Goal: Communication & Community: Participate in discussion

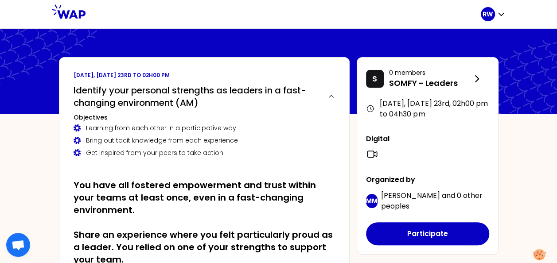
click at [295, 136] on div "Bring out tacit knowledge from each experience" at bounding box center [205, 140] width 262 height 9
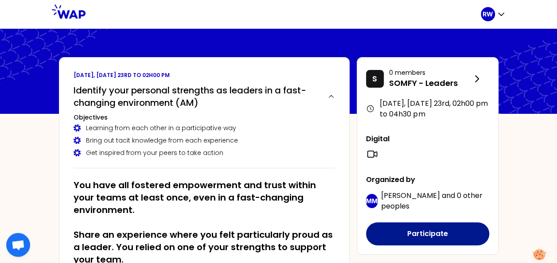
click at [401, 234] on button "Participate" at bounding box center [427, 234] width 123 height 23
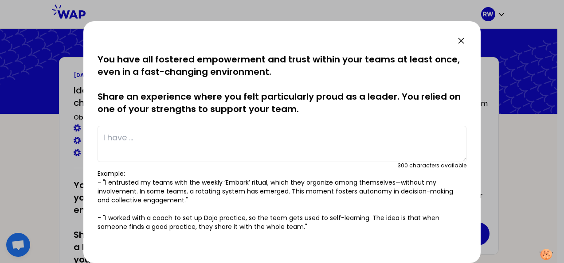
click at [116, 143] on textarea at bounding box center [282, 144] width 369 height 36
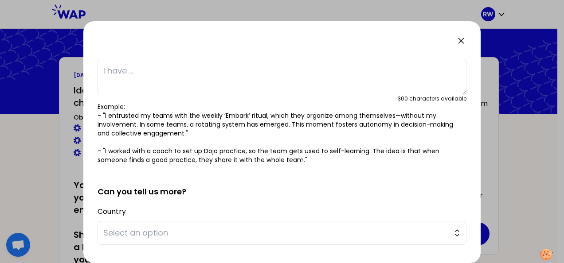
scroll to position [28, 0]
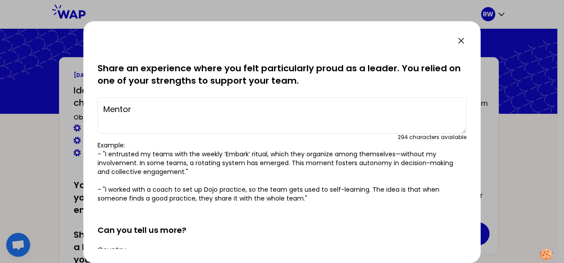
click at [109, 111] on textarea "Mentor" at bounding box center [282, 116] width 369 height 36
click at [136, 109] on textarea "Mentor" at bounding box center [282, 116] width 369 height 36
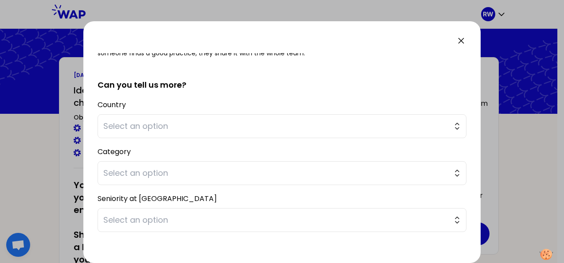
scroll to position [177, 0]
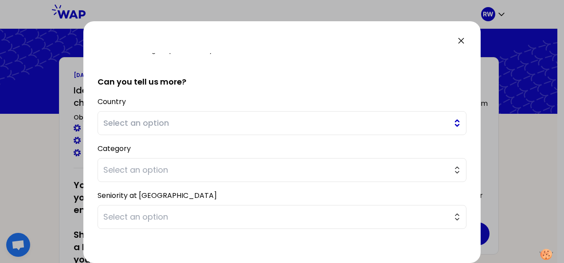
type textarea "Mentor to help job change."
click at [116, 122] on span "Select an option" at bounding box center [275, 123] width 345 height 12
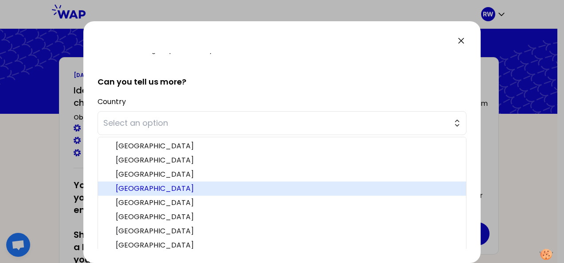
click at [130, 186] on span "China" at bounding box center [287, 189] width 343 height 11
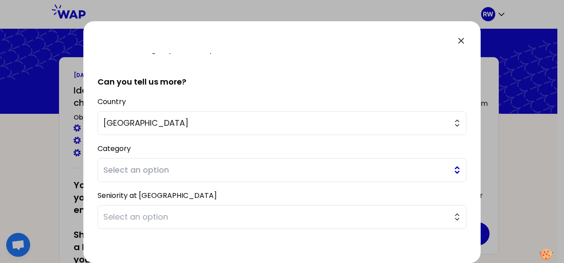
click at [131, 168] on span "Select an option" at bounding box center [275, 170] width 345 height 12
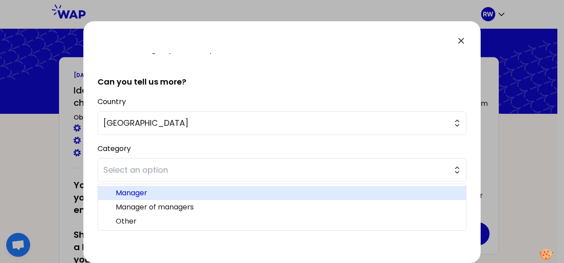
click at [138, 191] on span "Manager" at bounding box center [287, 193] width 343 height 11
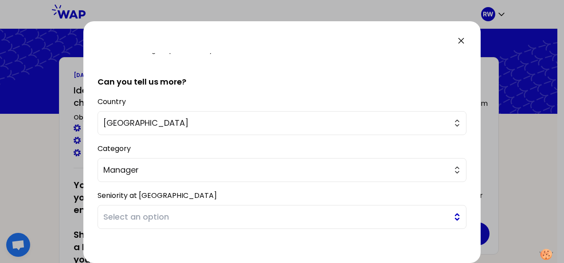
click at [152, 216] on span "Select an option" at bounding box center [275, 217] width 345 height 12
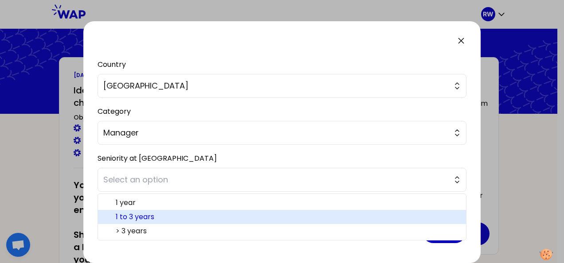
click at [143, 217] on span "1 to 3 years" at bounding box center [287, 217] width 343 height 11
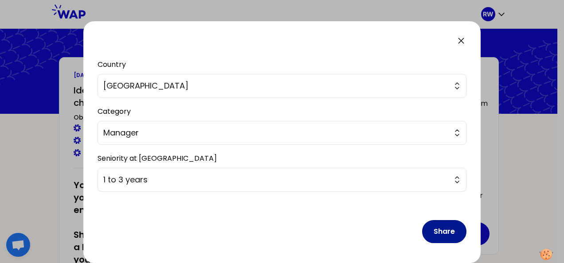
click at [442, 235] on button "Share" at bounding box center [444, 231] width 44 height 23
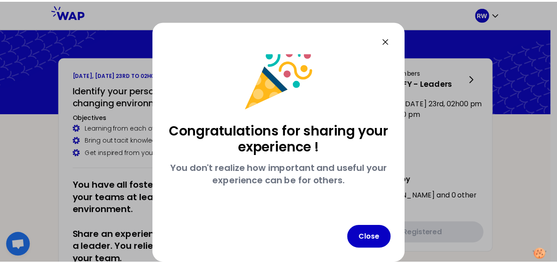
scroll to position [15, 0]
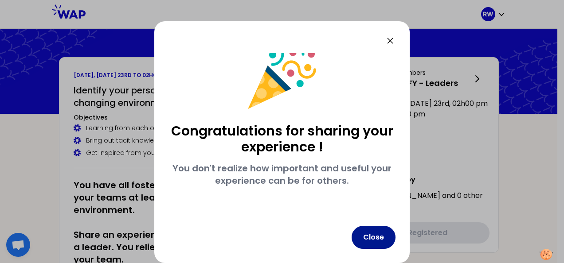
click at [388, 238] on button "Close" at bounding box center [374, 237] width 44 height 23
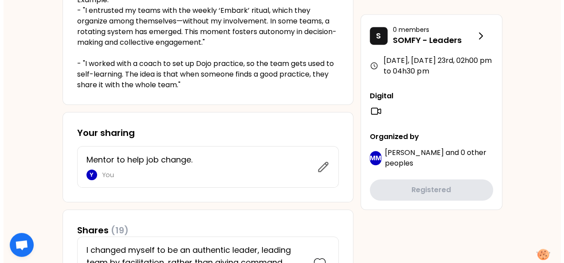
scroll to position [267, 0]
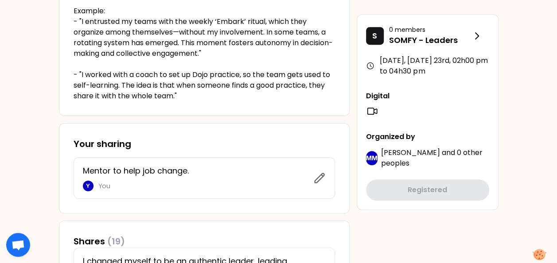
click at [190, 171] on p "Mentor to help job change." at bounding box center [195, 171] width 225 height 12
click at [318, 178] on icon at bounding box center [320, 178] width 12 height 12
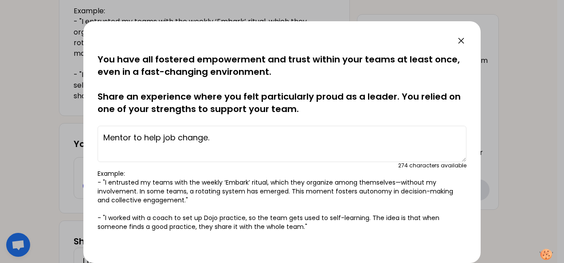
click at [221, 142] on textarea "Mentor to help job change." at bounding box center [282, 144] width 369 height 36
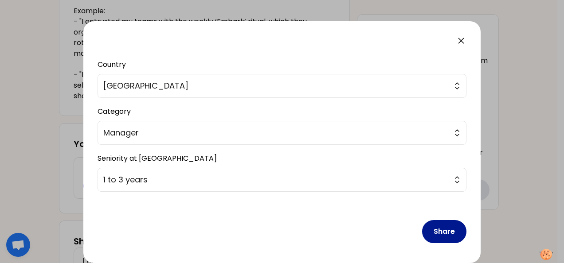
type textarea "Mentor to help job change. Make the change more smooth and productive."
click at [441, 236] on button "Share" at bounding box center [444, 231] width 44 height 23
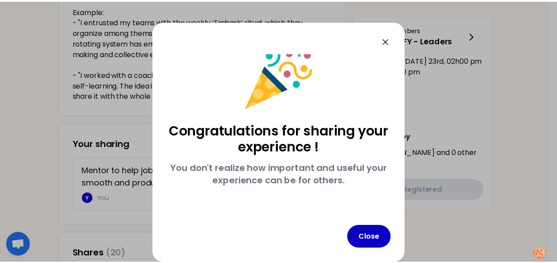
scroll to position [15, 0]
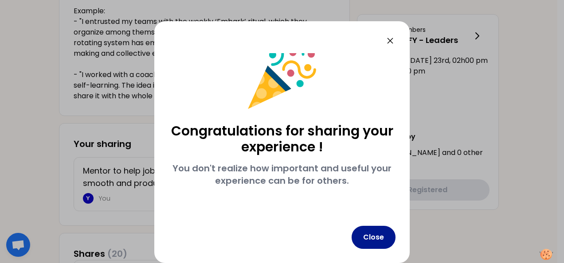
click at [383, 236] on button "Close" at bounding box center [374, 237] width 44 height 23
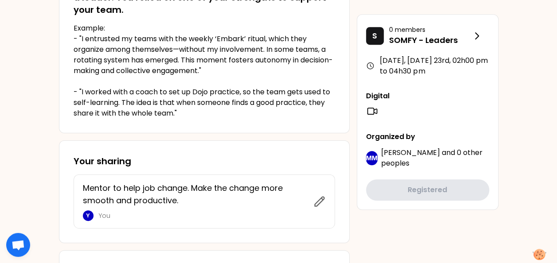
scroll to position [247, 0]
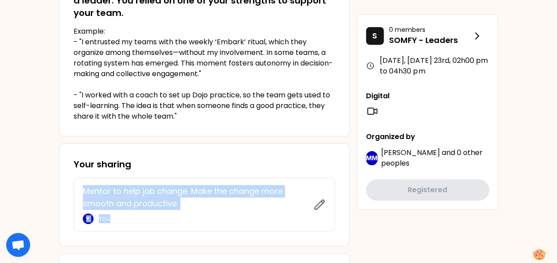
drag, startPoint x: 83, startPoint y: 190, endPoint x: 181, endPoint y: 209, distance: 100.4
click at [181, 209] on div "Mentor to help job change. Make the change more smooth and productive. Y You" at bounding box center [198, 204] width 231 height 39
drag, startPoint x: 181, startPoint y: 209, endPoint x: 147, endPoint y: 194, distance: 37.5
copy div "Mentor to help job change. Make the change more smooth and productive. Y You"
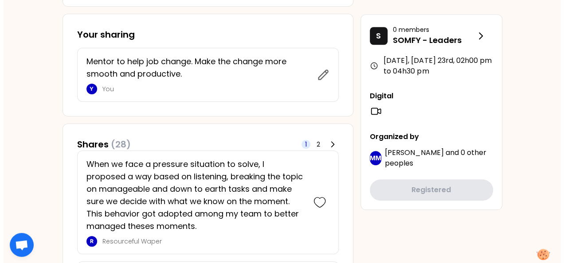
scroll to position [368, 0]
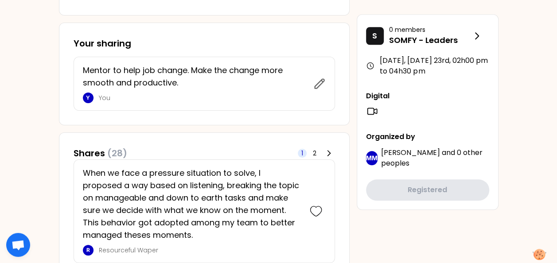
click at [83, 69] on p "Mentor to help job change. Make the change more smooth and productive." at bounding box center [195, 76] width 225 height 25
click at [82, 69] on div "Mentor to help job change. Make the change more smooth and productive. Y You Ed…" at bounding box center [205, 84] width 262 height 54
click at [318, 86] on icon at bounding box center [319, 83] width 9 height 9
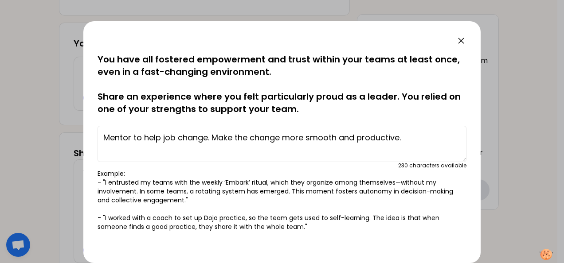
click at [101, 131] on textarea "Mentor to help job change. Make the change more smooth and productive." at bounding box center [282, 144] width 369 height 36
click at [101, 132] on textarea "Mentor to help job change. Make the change more smooth and productive." at bounding box center [282, 144] width 369 height 36
click at [231, 138] on textarea "I use Mentor to help job change. Make the change more smooth and productive." at bounding box center [282, 144] width 369 height 36
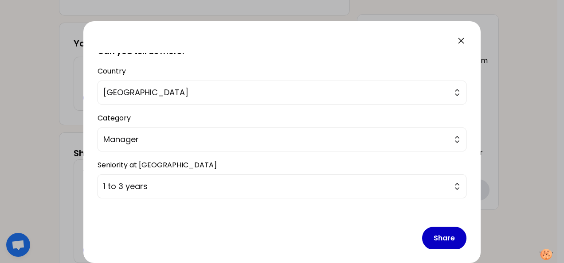
scroll to position [214, 0]
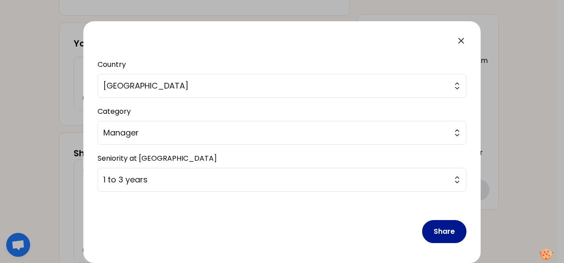
type textarea "I use Mentor to help job change. It Makes the change more smooth and productive."
click at [443, 230] on button "Share" at bounding box center [444, 231] width 44 height 23
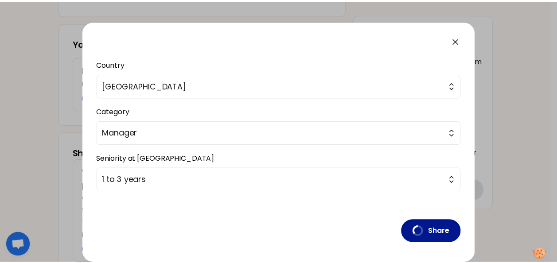
scroll to position [15, 0]
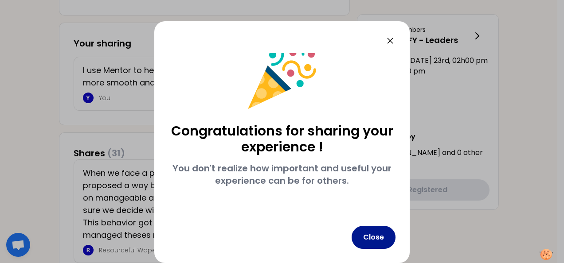
click at [376, 236] on button "Close" at bounding box center [374, 237] width 44 height 23
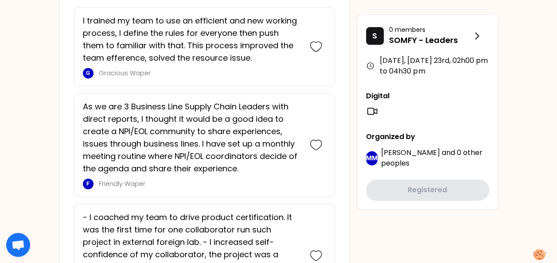
scroll to position [2306, 0]
